Goal: Task Accomplishment & Management: Use online tool/utility

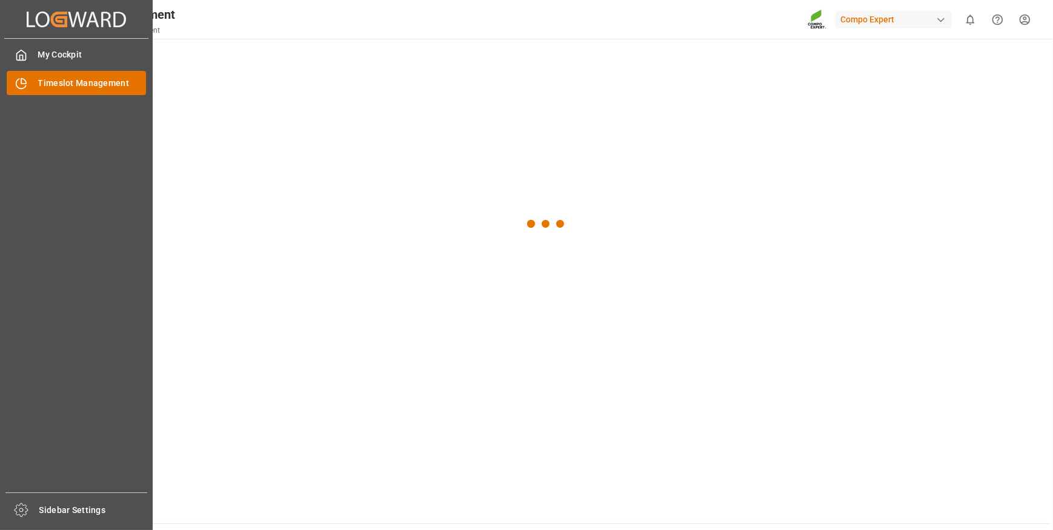
click at [79, 83] on span "Timeslot Management" at bounding box center [92, 83] width 108 height 13
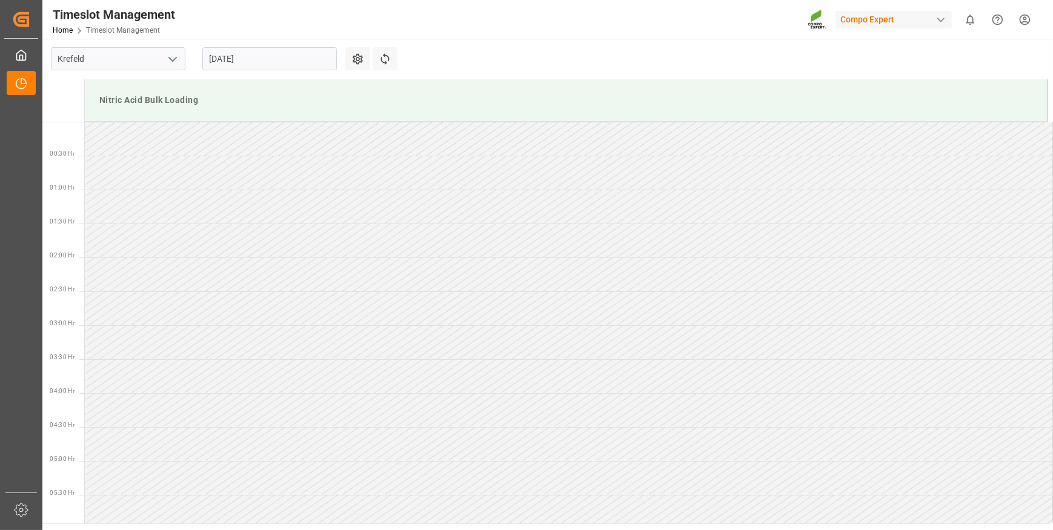
click at [264, 57] on input "[DATE]" at bounding box center [269, 58] width 134 height 23
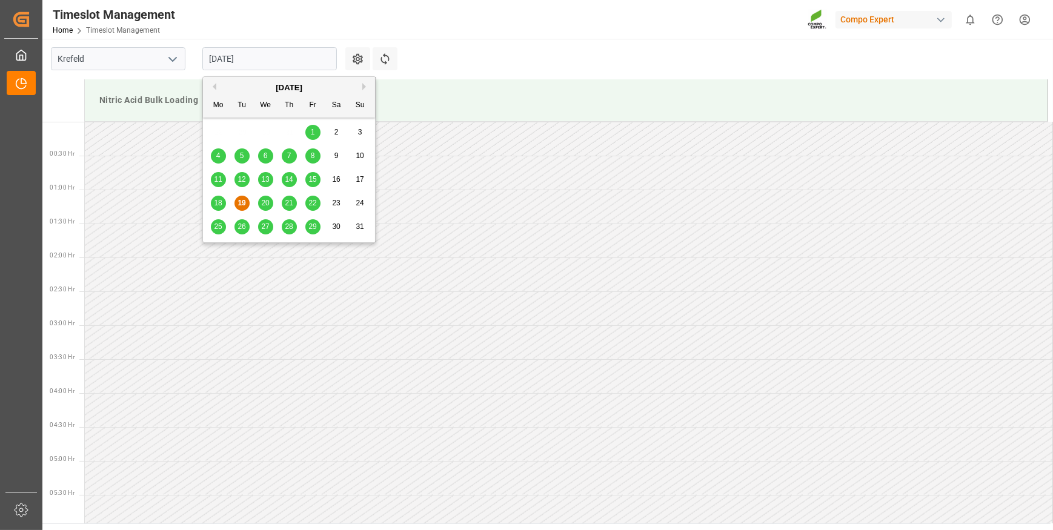
click at [219, 206] on span "18" at bounding box center [218, 203] width 8 height 8
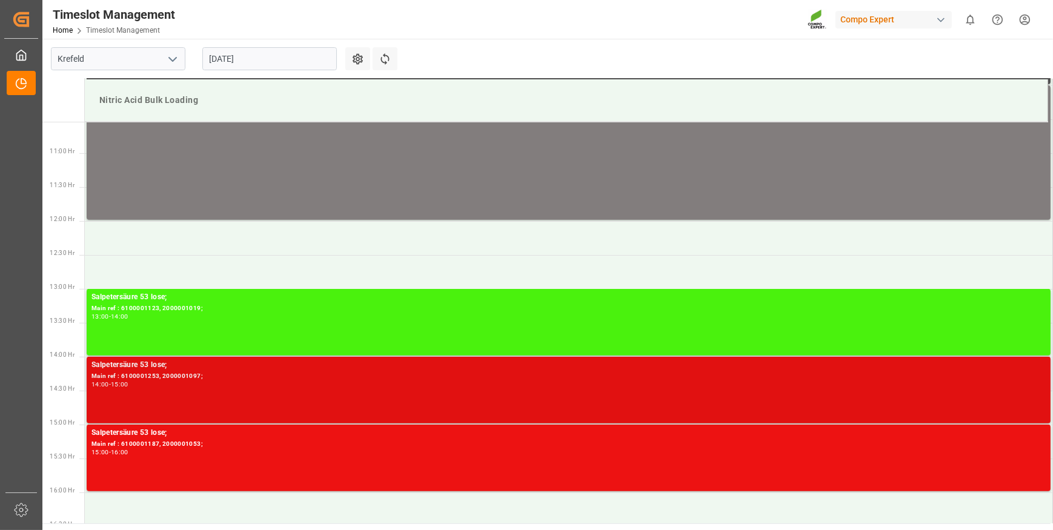
scroll to position [739, 0]
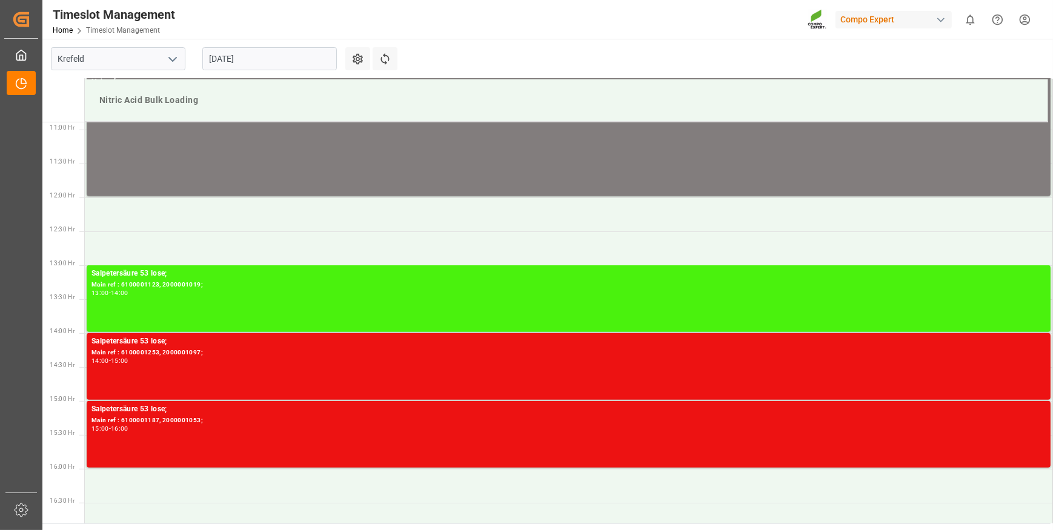
click at [261, 62] on input "[DATE]" at bounding box center [269, 58] width 134 height 23
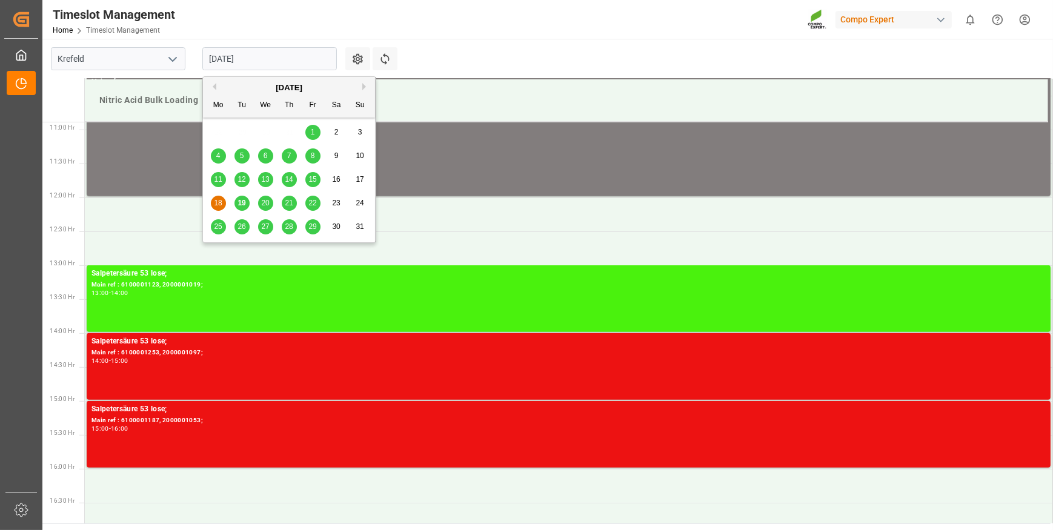
click at [242, 205] on span "19" at bounding box center [241, 203] width 8 height 8
